Goal: Use online tool/utility: Utilize a website feature to perform a specific function

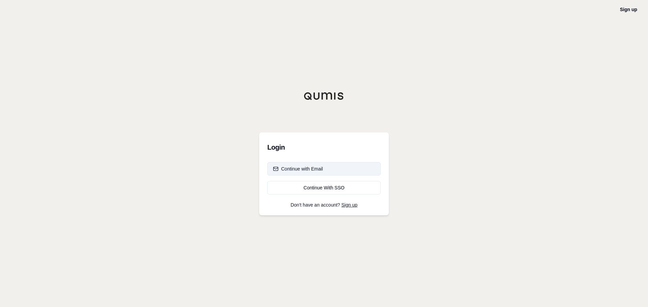
click at [329, 168] on button "Continue with Email" at bounding box center [323, 168] width 113 height 13
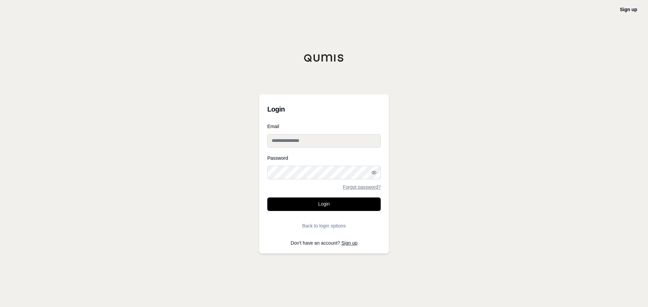
click at [328, 140] on input "Email" at bounding box center [323, 140] width 113 height 13
type input "**********"
click at [374, 171] on icon "button" at bounding box center [373, 172] width 4 height 3
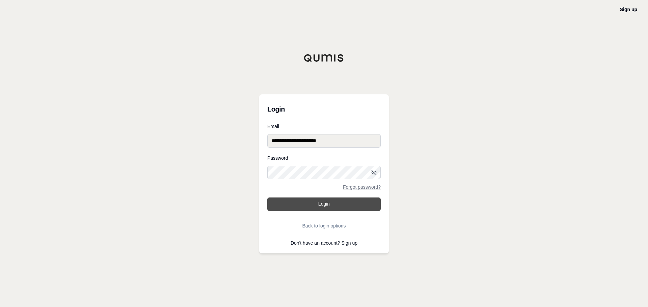
click at [312, 202] on button "Login" at bounding box center [323, 204] width 113 height 13
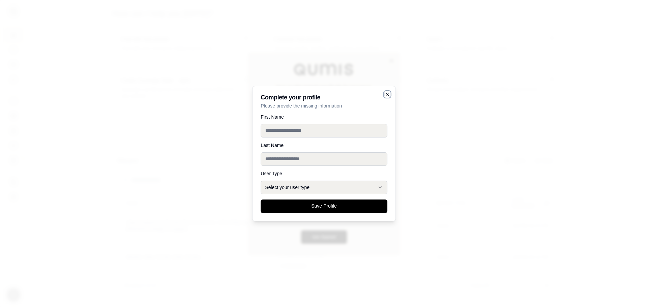
click at [387, 93] on icon "button" at bounding box center [387, 94] width 5 height 5
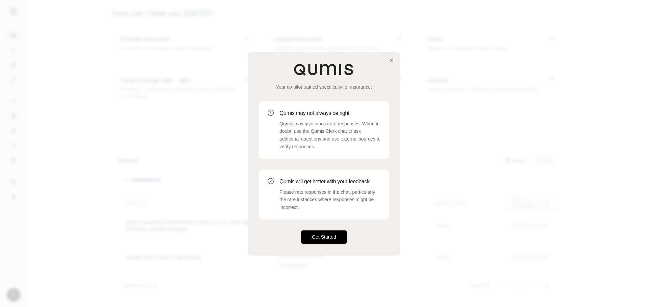
click at [331, 233] on button "Get Started" at bounding box center [324, 236] width 46 height 13
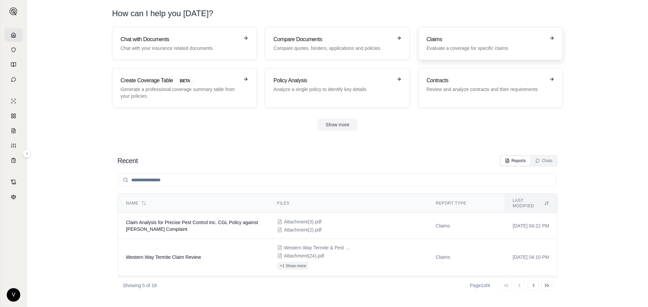
click at [484, 48] on p "Evaluate a coverage for specific claims" at bounding box center [485, 48] width 118 height 7
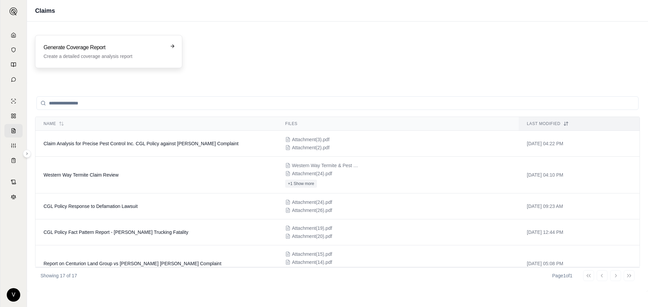
click at [102, 50] on h3 "Generate Coverage Report" at bounding box center [104, 48] width 121 height 8
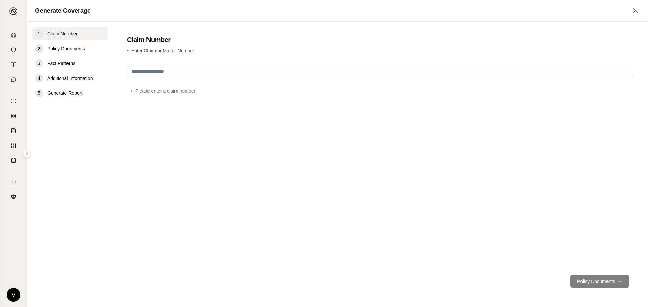
click at [167, 68] on input "text" at bounding box center [380, 71] width 507 height 13
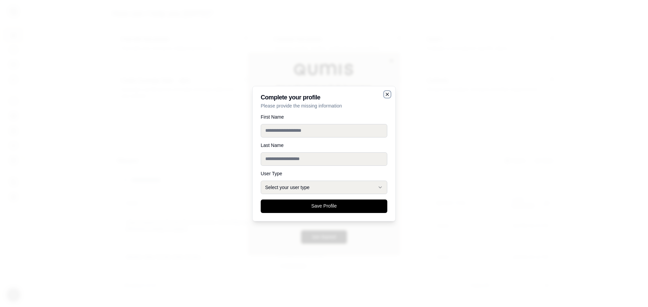
click at [385, 92] on icon "button" at bounding box center [387, 94] width 5 height 5
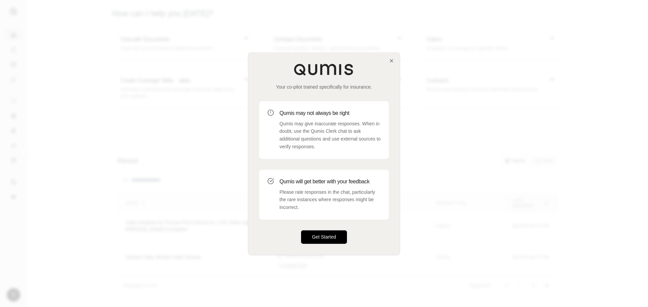
click at [326, 233] on button "Get Started" at bounding box center [324, 236] width 46 height 13
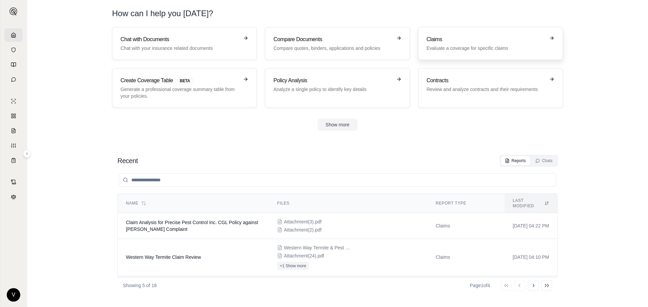
click at [454, 46] on p "Evaluate a coverage for specific claims" at bounding box center [485, 48] width 118 height 7
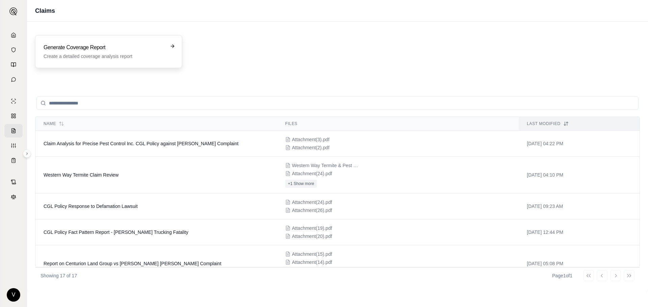
click at [99, 50] on h3 "Generate Coverage Report" at bounding box center [104, 48] width 121 height 8
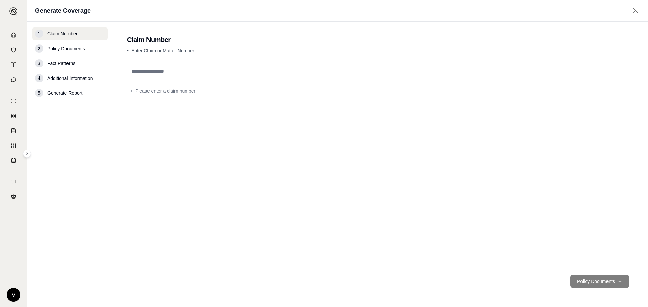
click at [171, 66] on input "text" at bounding box center [380, 71] width 507 height 13
type input "********"
click at [614, 281] on button "Policy Documents →" at bounding box center [599, 281] width 59 height 13
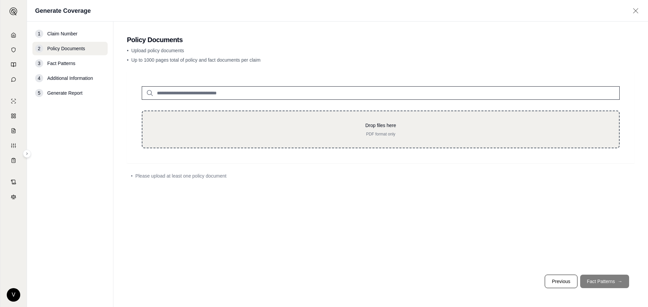
click at [351, 139] on div "Drop files here PDF format only" at bounding box center [381, 130] width 478 height 38
type input "**********"
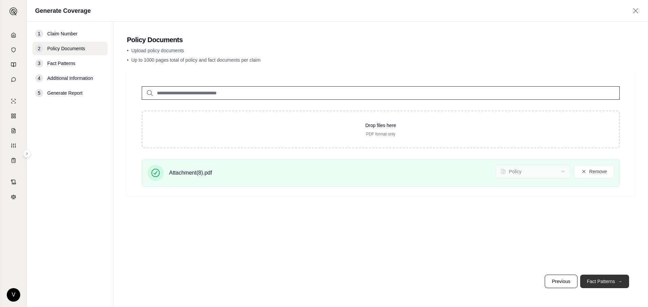
click at [611, 283] on button "Fact Patterns →" at bounding box center [604, 281] width 49 height 13
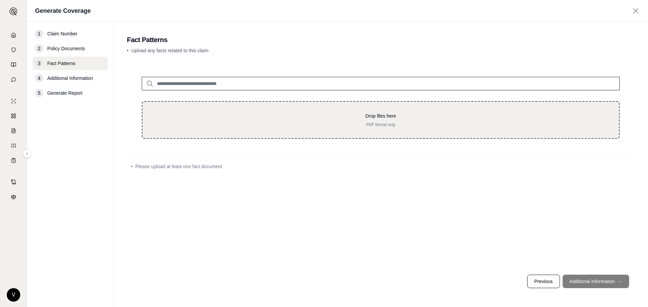
click at [281, 111] on div "Drop files here PDF format only" at bounding box center [381, 120] width 478 height 38
type input "**********"
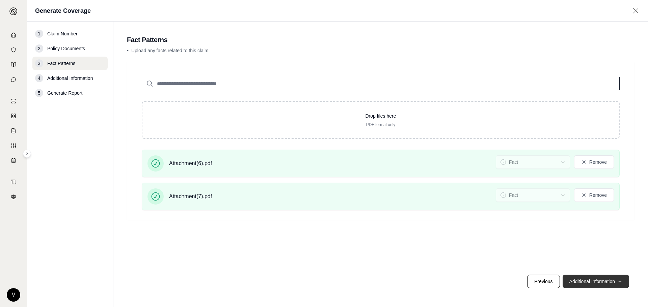
click at [602, 281] on button "Additional Information →" at bounding box center [595, 281] width 66 height 13
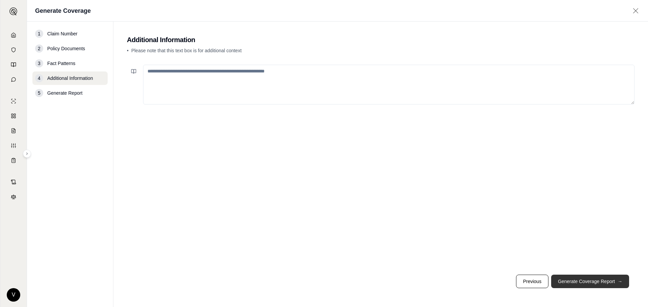
click at [602, 281] on button "Generate Coverage Report →" at bounding box center [590, 281] width 78 height 13
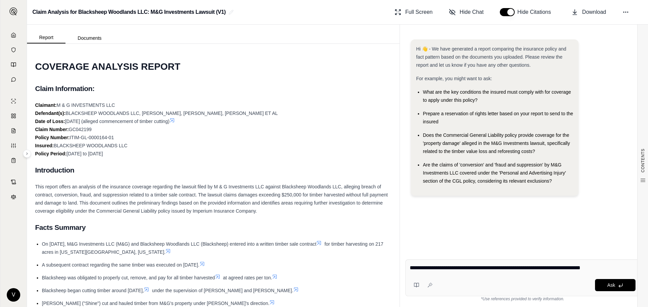
type textarea "**********"
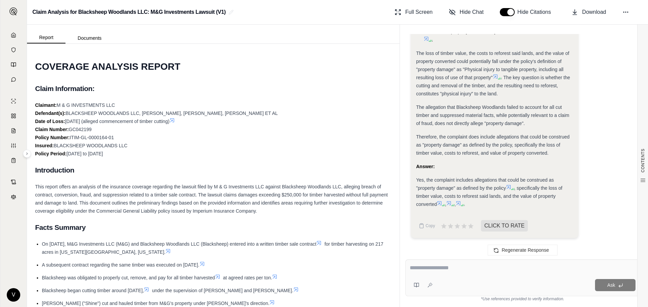
scroll to position [531, 0]
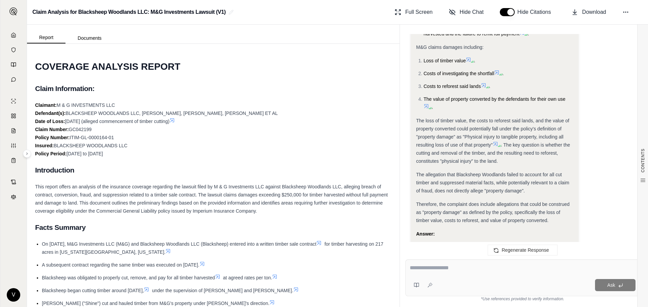
click at [434, 264] on textarea at bounding box center [523, 268] width 226 height 8
type textarea "**********"
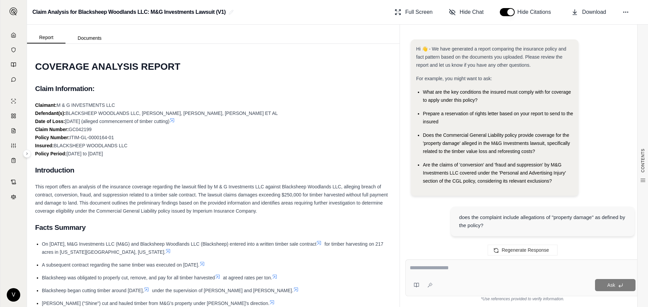
scroll to position [856, 0]
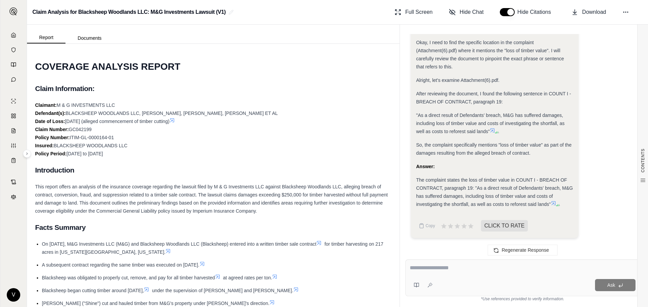
click at [434, 269] on textarea at bounding box center [523, 268] width 226 height 8
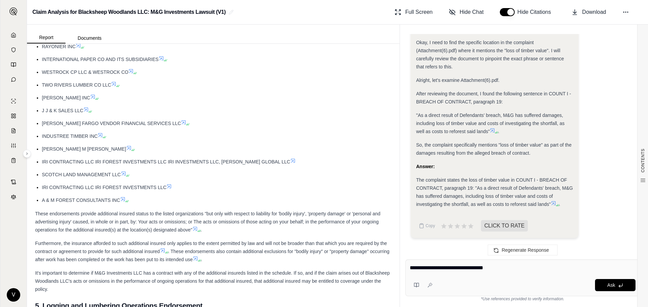
type textarea "**********"
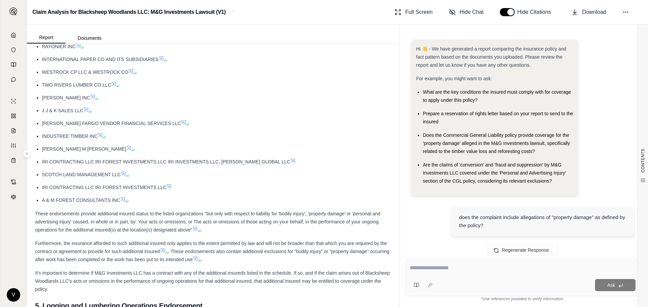
scroll to position [1410, 0]
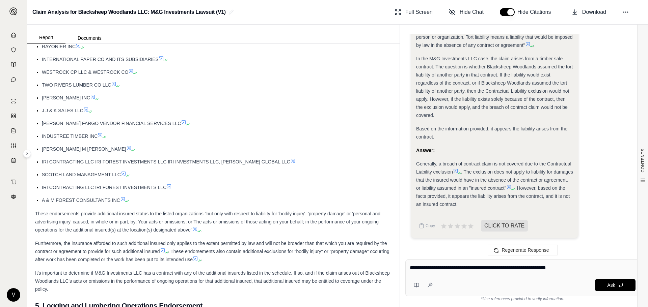
type textarea "**********"
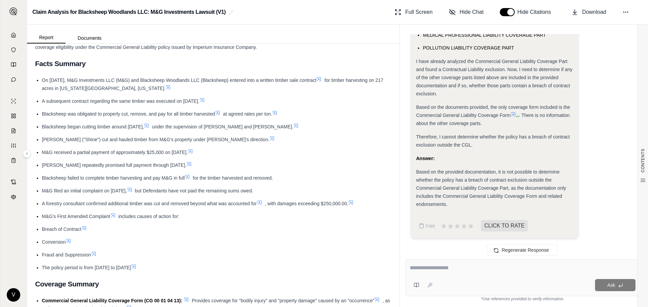
scroll to position [130, 0]
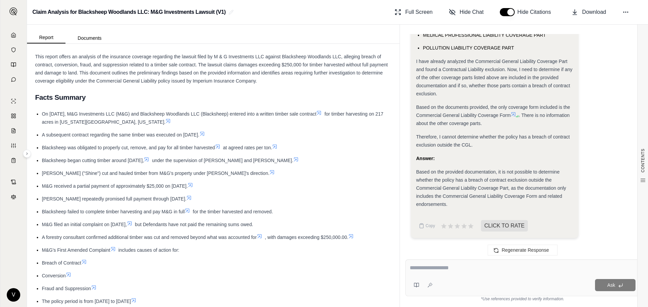
drag, startPoint x: 42, startPoint y: 113, endPoint x: 168, endPoint y: 297, distance: 223.0
click at [168, 297] on ul "On [DATE], M&G Investments LLC (M&G) and Blacksheep Woodlands LLC (Blacksheep) …" at bounding box center [213, 208] width 356 height 196
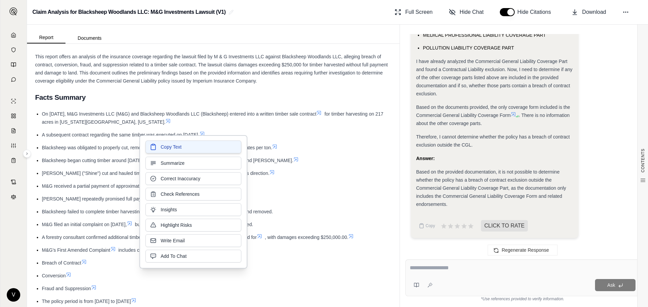
click at [182, 146] on button "Copy Text" at bounding box center [193, 147] width 96 height 13
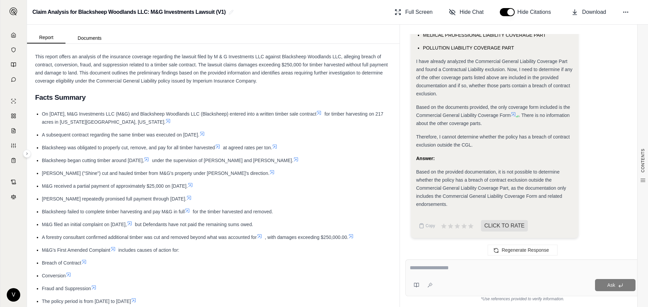
scroll to position [265, 0]
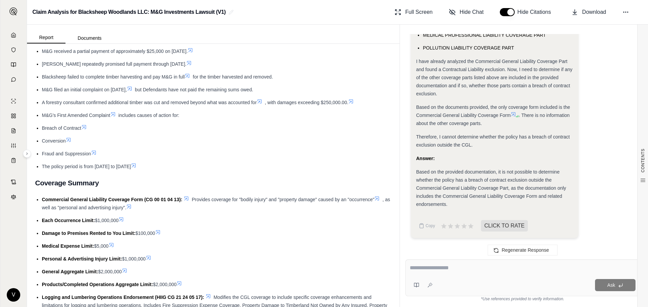
click at [233, 160] on ul "On [DATE], M&G Investments LLC (M&G) and Blacksheep Woodlands LLC (Blacksheep) …" at bounding box center [213, 73] width 356 height 196
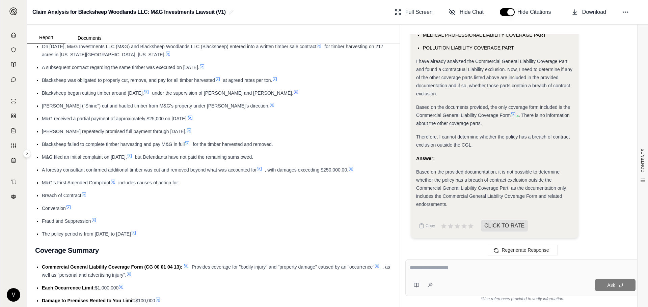
scroll to position [130, 0]
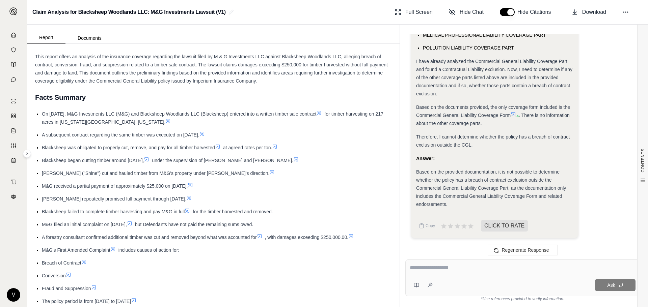
drag, startPoint x: 42, startPoint y: 114, endPoint x: 99, endPoint y: 287, distance: 182.8
click at [99, 287] on ul "On [DATE], M&G Investments LLC (M&G) and Blacksheep Woodlands LLC (Blacksheep) …" at bounding box center [213, 208] width 356 height 196
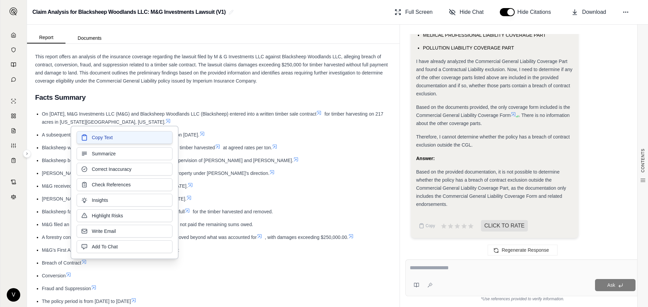
click at [113, 137] on button "Copy Text" at bounding box center [125, 137] width 96 height 13
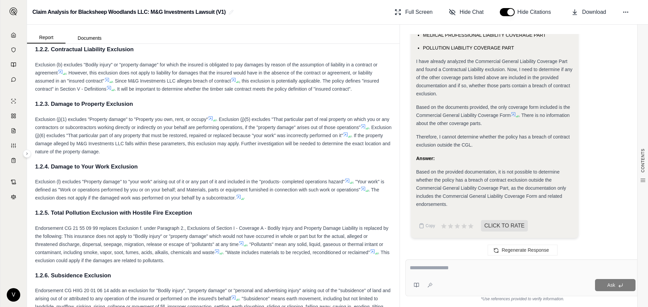
scroll to position [1446, 0]
